Goal: Transaction & Acquisition: Obtain resource

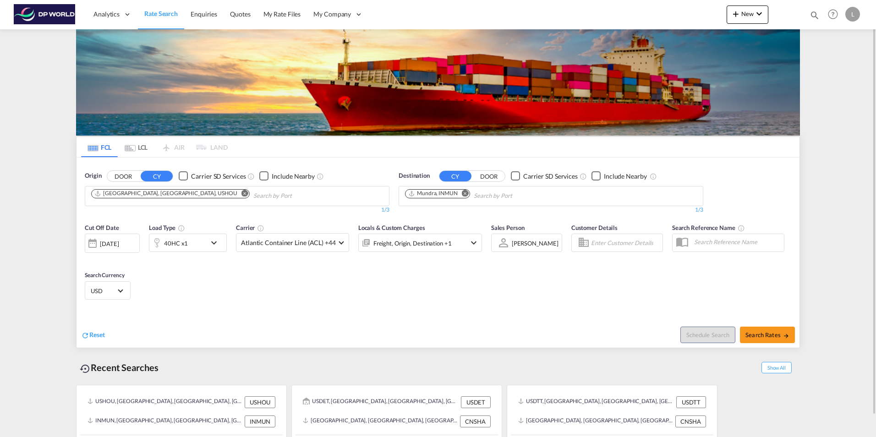
click at [241, 191] on md-icon "Remove" at bounding box center [244, 193] width 7 height 7
click at [130, 196] on input "Chips input." at bounding box center [134, 196] width 87 height 15
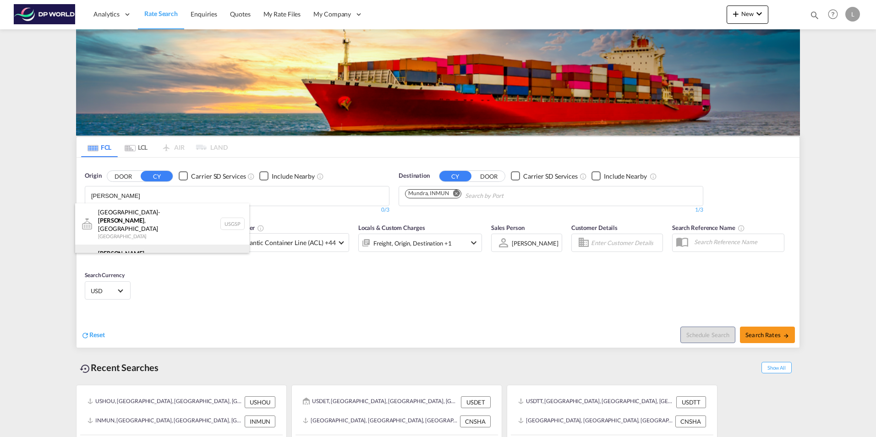
type input "[PERSON_NAME]"
click at [121, 245] on div "Greer , [GEOGRAPHIC_DATA] [GEOGRAPHIC_DATA] USGXX" at bounding box center [162, 261] width 174 height 33
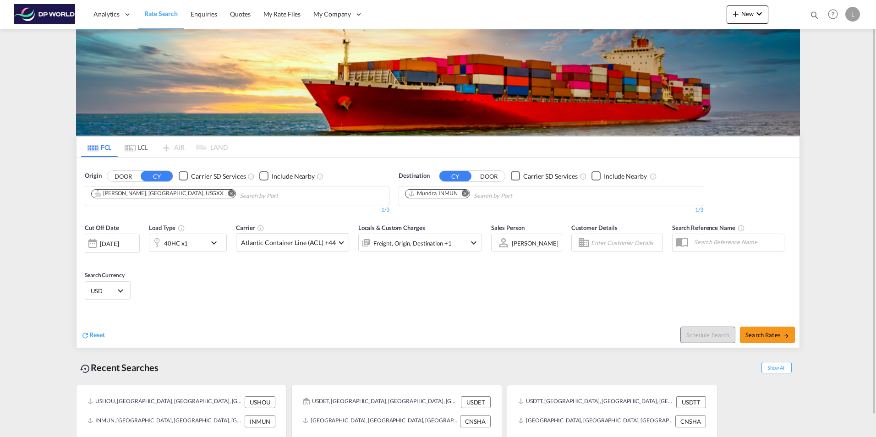
click at [467, 191] on md-icon "Remove" at bounding box center [465, 193] width 7 height 7
click at [443, 196] on input "Chips input." at bounding box center [448, 196] width 87 height 15
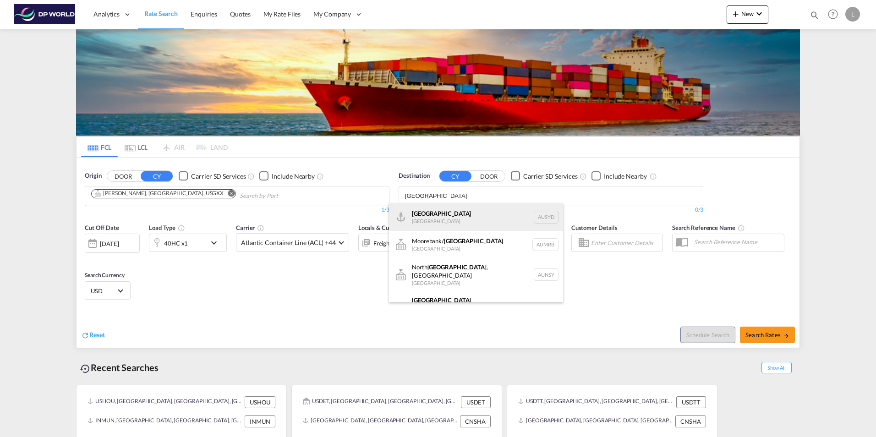
type input "[GEOGRAPHIC_DATA]"
click at [457, 221] on div "[GEOGRAPHIC_DATA] [GEOGRAPHIC_DATA] AUSYD" at bounding box center [476, 216] width 174 height 27
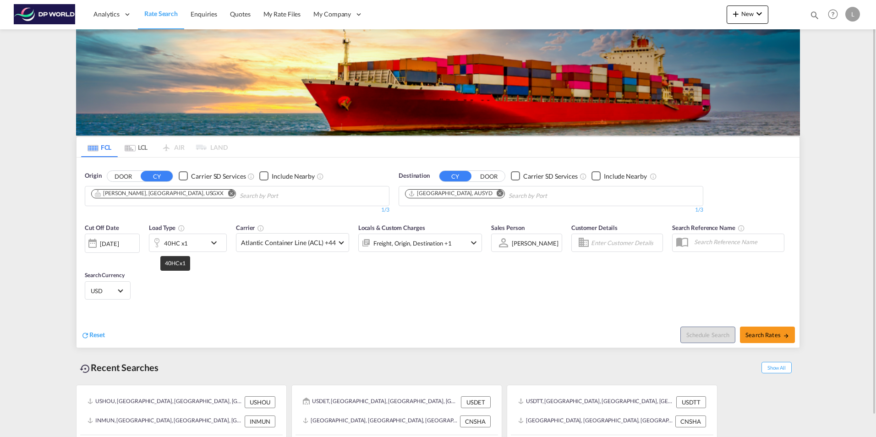
click at [183, 246] on div "40HC x1" at bounding box center [176, 243] width 24 height 13
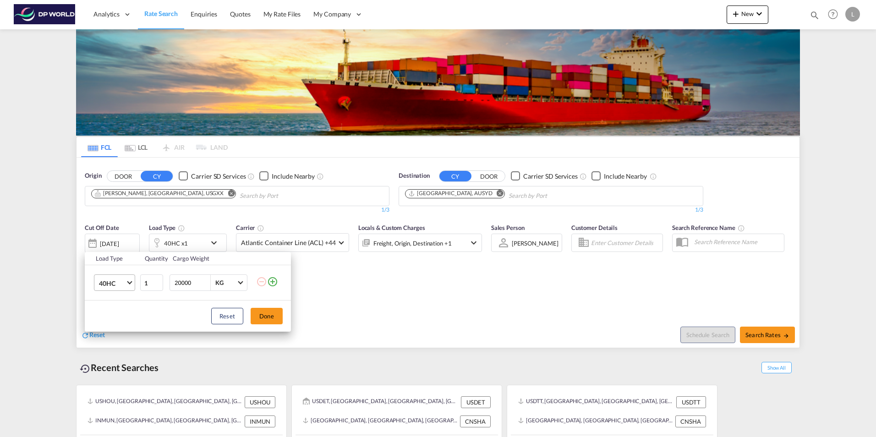
click at [109, 285] on span "40HC" at bounding box center [112, 283] width 27 height 9
click at [114, 257] on div "40GP" at bounding box center [107, 261] width 16 height 9
click at [257, 310] on button "Done" at bounding box center [267, 316] width 32 height 16
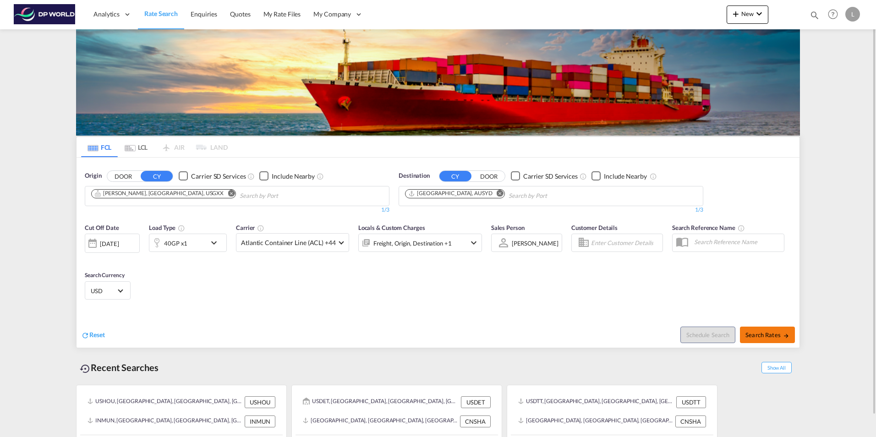
click at [767, 339] on button "Search Rates" at bounding box center [767, 335] width 55 height 16
type input "USGXX to AUSYD / [DATE]"
